Goal: Information Seeking & Learning: Understand process/instructions

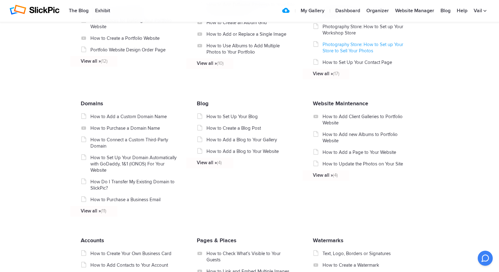
scroll to position [347, 0]
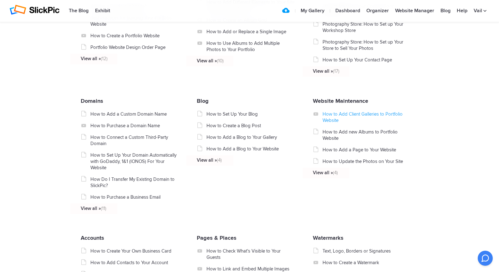
click at [338, 122] on link "How to Add Client Galleries to Portfolio Website" at bounding box center [367, 117] width 89 height 13
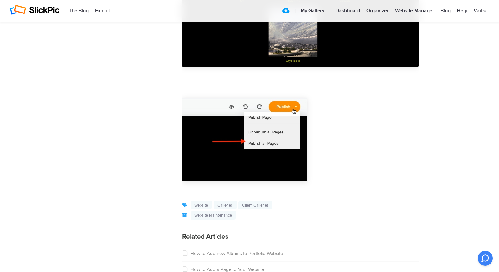
scroll to position [1543, 0]
